Goal: Transaction & Acquisition: Subscribe to service/newsletter

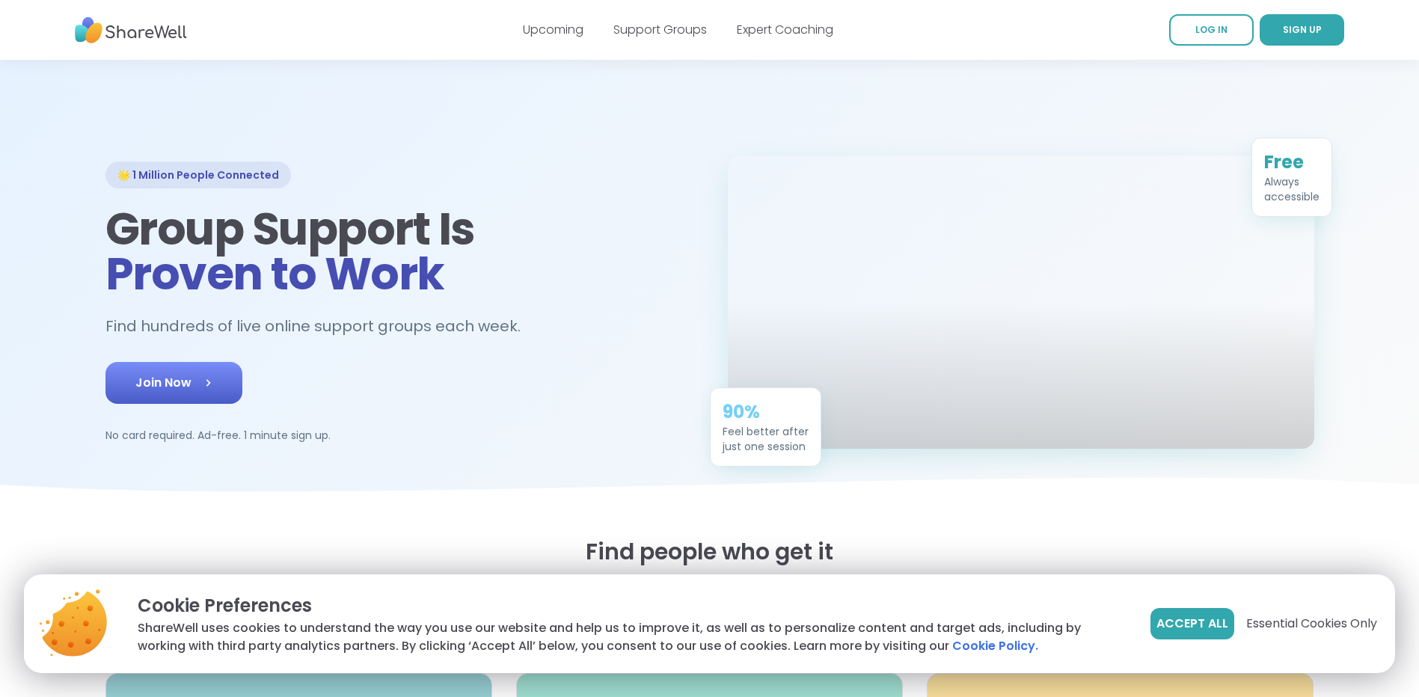
click at [174, 392] on span "Join Now" at bounding box center [173, 383] width 77 height 18
click at [1191, 618] on span "Accept All" at bounding box center [1192, 624] width 72 height 18
